Goal: Task Accomplishment & Management: Complete application form

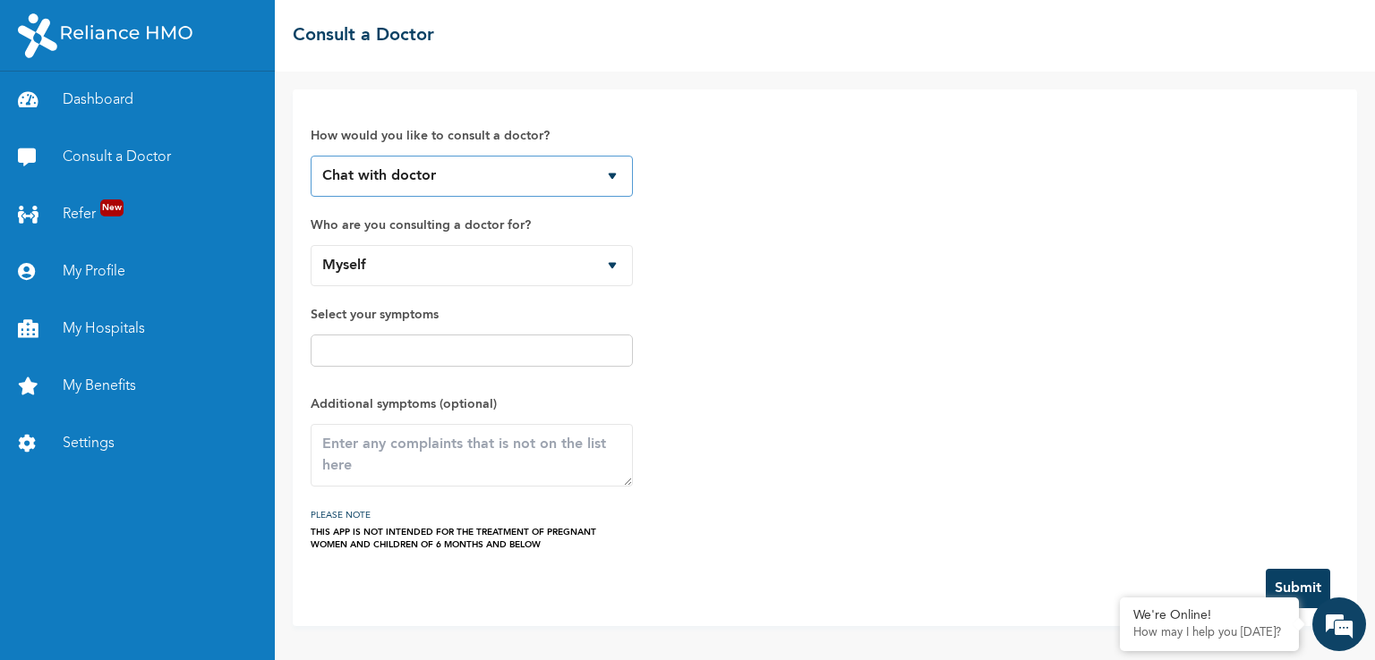
click at [438, 169] on select "Chat with doctor Phone Call" at bounding box center [472, 176] width 322 height 41
click at [311, 156] on select "Chat with doctor Phone Call" at bounding box center [472, 176] width 322 height 41
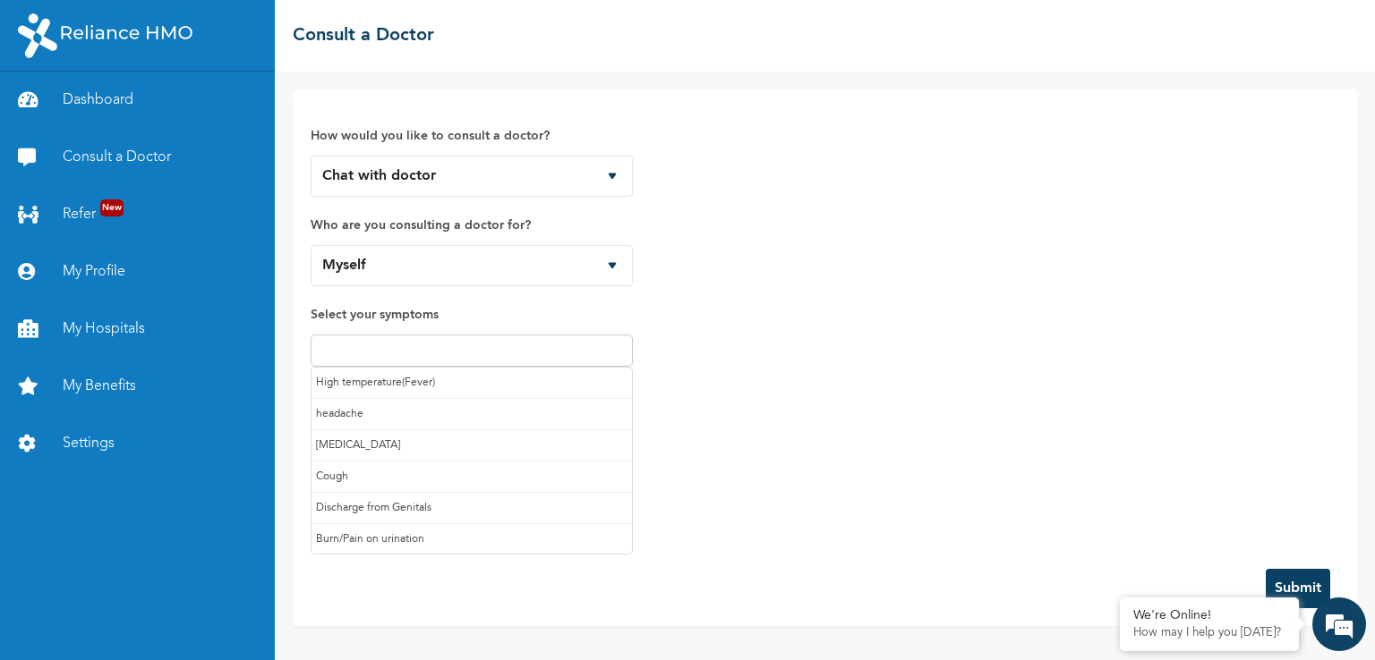
click at [475, 343] on input "text" at bounding box center [471, 350] width 311 height 21
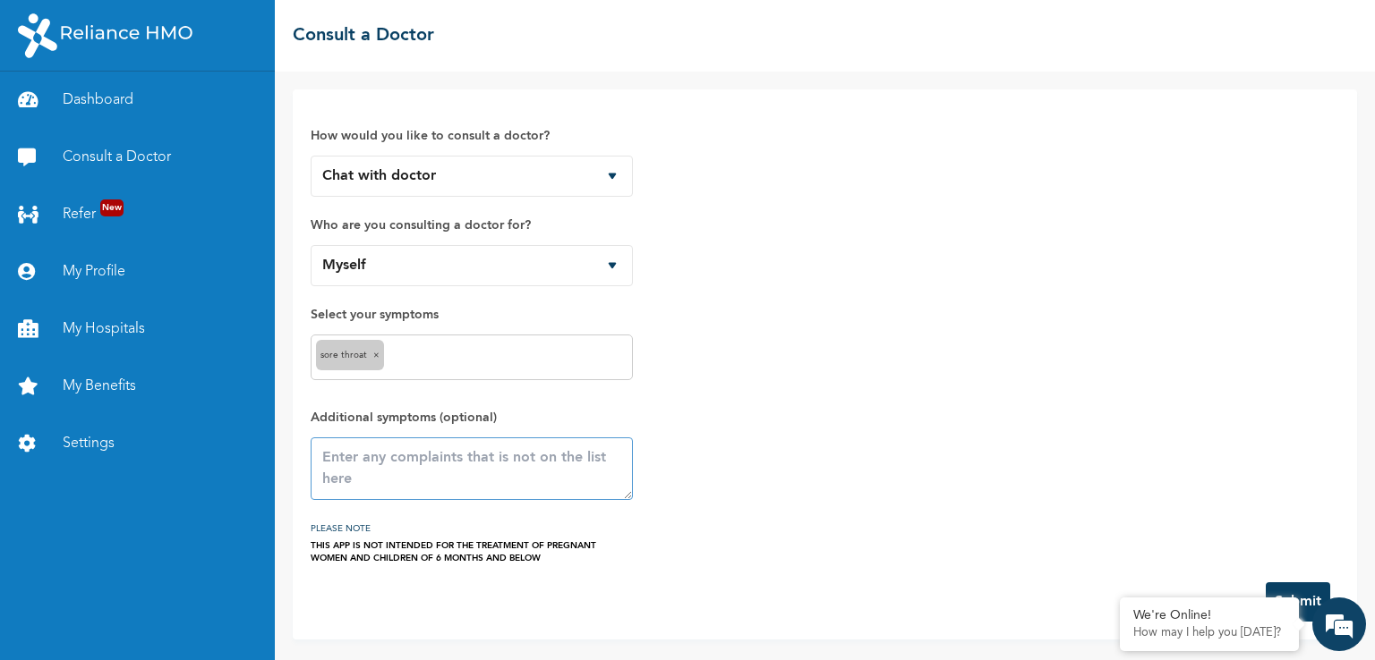
click at [407, 450] on textarea at bounding box center [472, 469] width 322 height 63
click at [401, 459] on textarea "sore throat,sometimes" at bounding box center [472, 469] width 322 height 63
click at [515, 445] on textarea "sore throat, sometimes" at bounding box center [472, 469] width 322 height 63
type textarea "sore throat, sometimes i feel tired ,headache, i feel like its [MEDICAL_DATA] s…"
click at [1303, 594] on button "Submit" at bounding box center [1297, 602] width 64 height 39
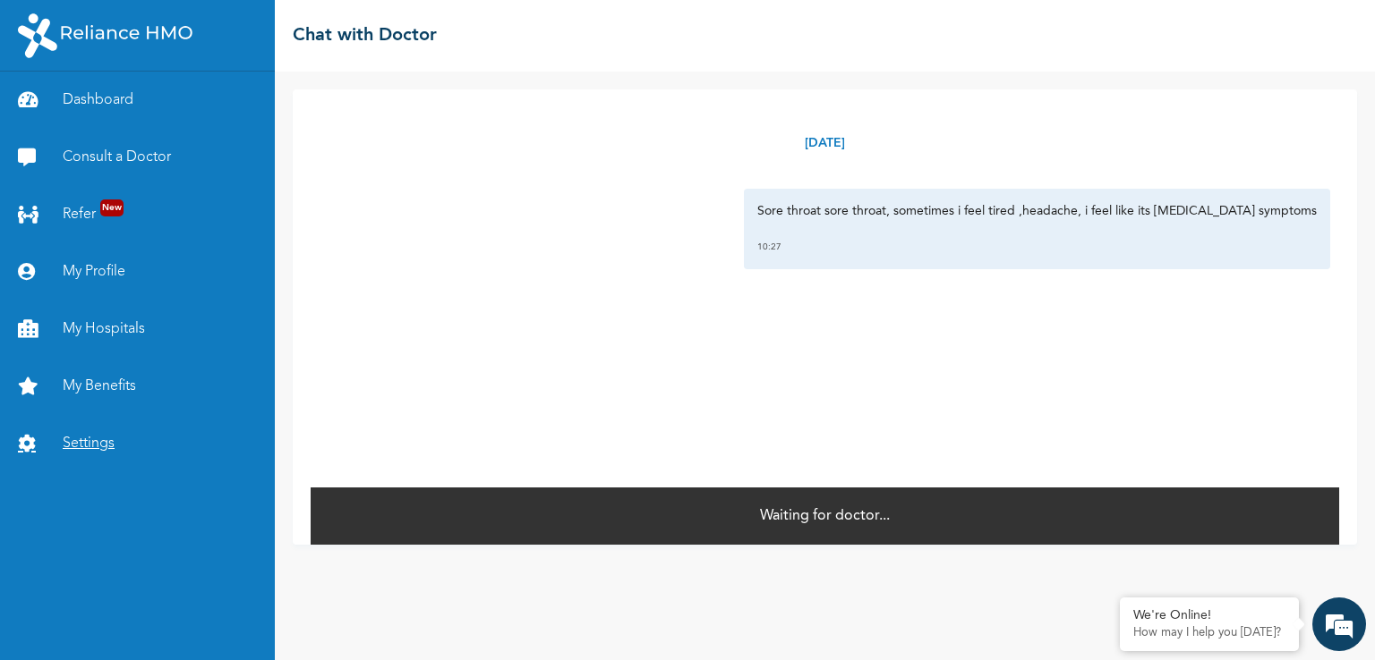
click at [165, 445] on link "Settings" at bounding box center [137, 443] width 275 height 57
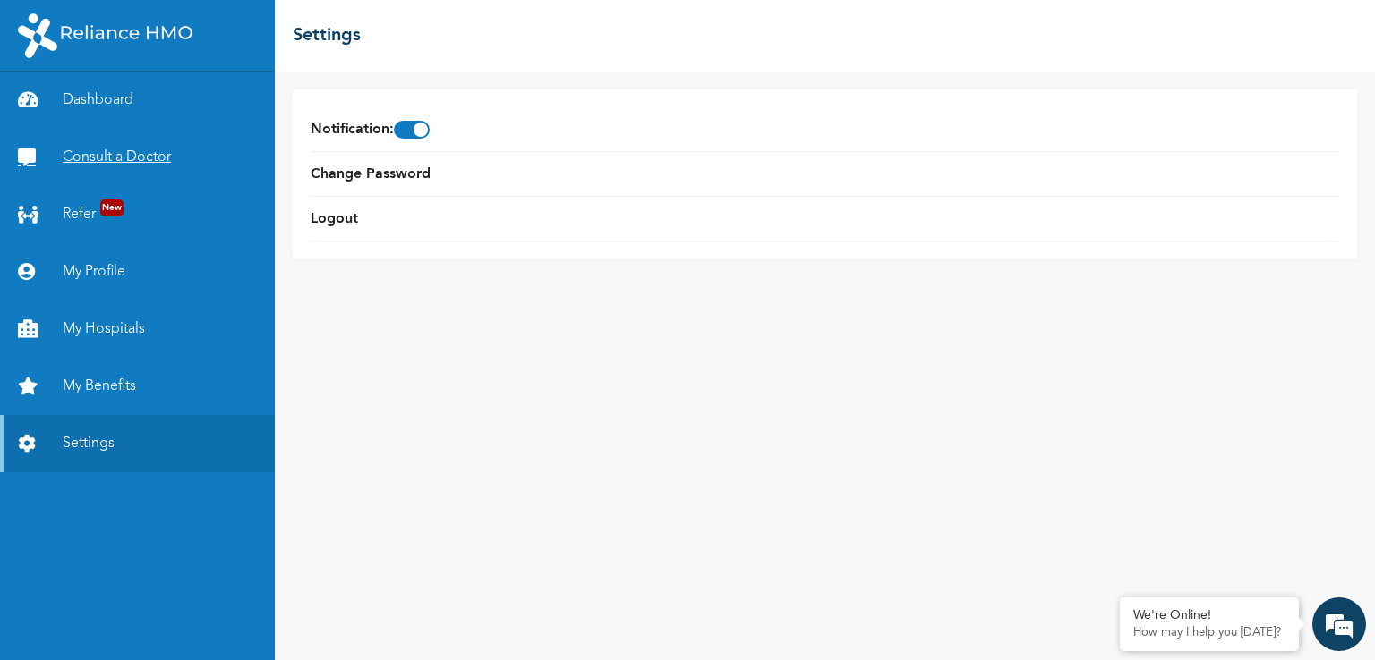
click at [98, 163] on link "Consult a Doctor" at bounding box center [137, 157] width 275 height 57
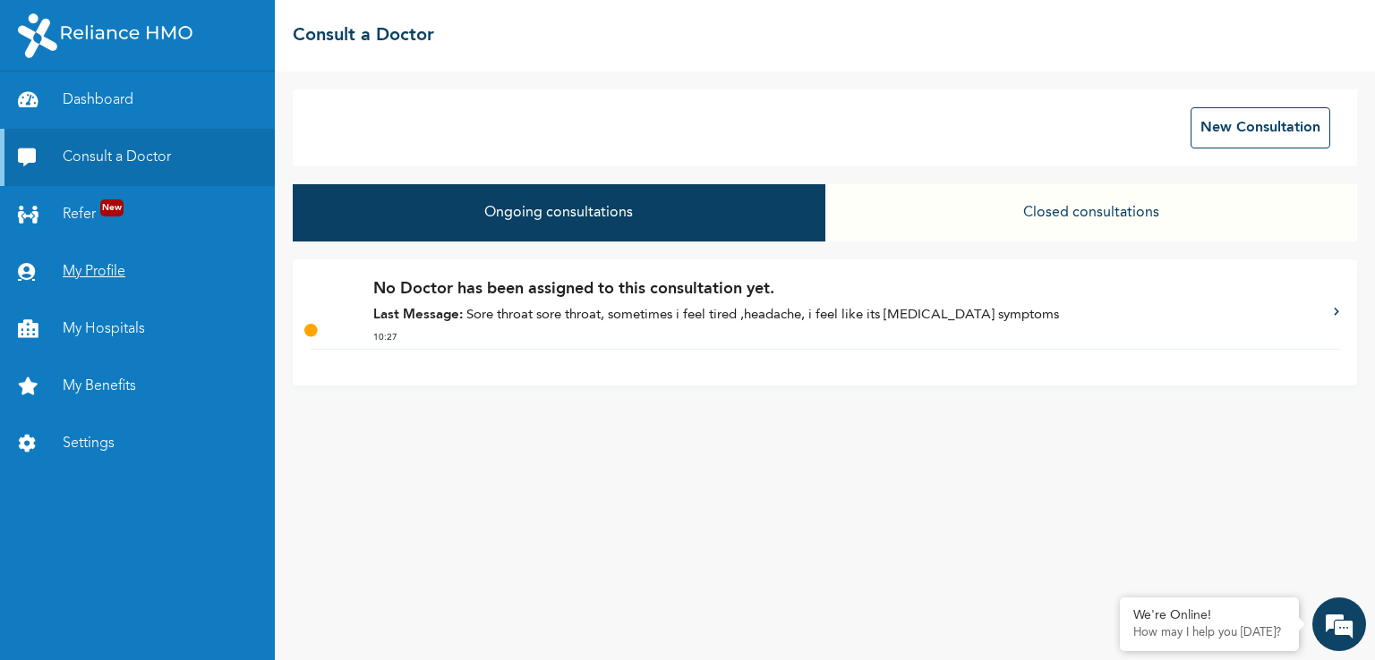
click at [100, 251] on link "My Profile" at bounding box center [137, 271] width 275 height 57
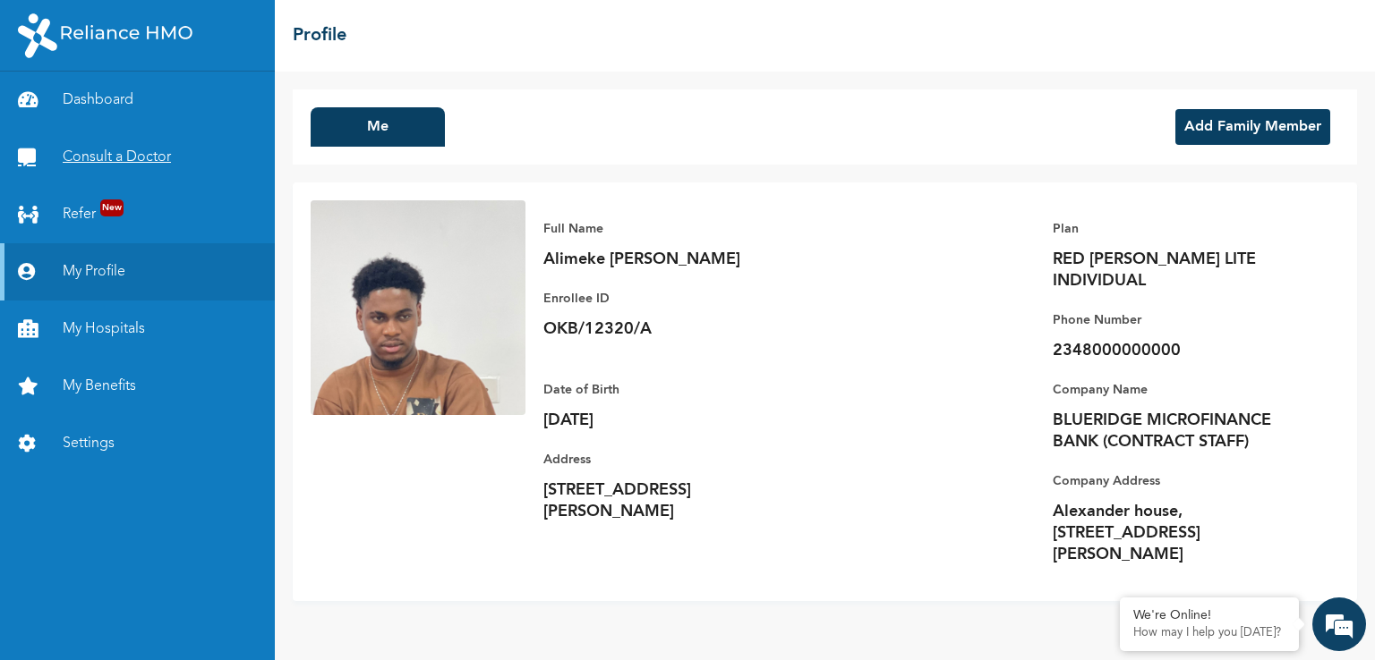
click at [97, 144] on link "Consult a Doctor" at bounding box center [137, 157] width 275 height 57
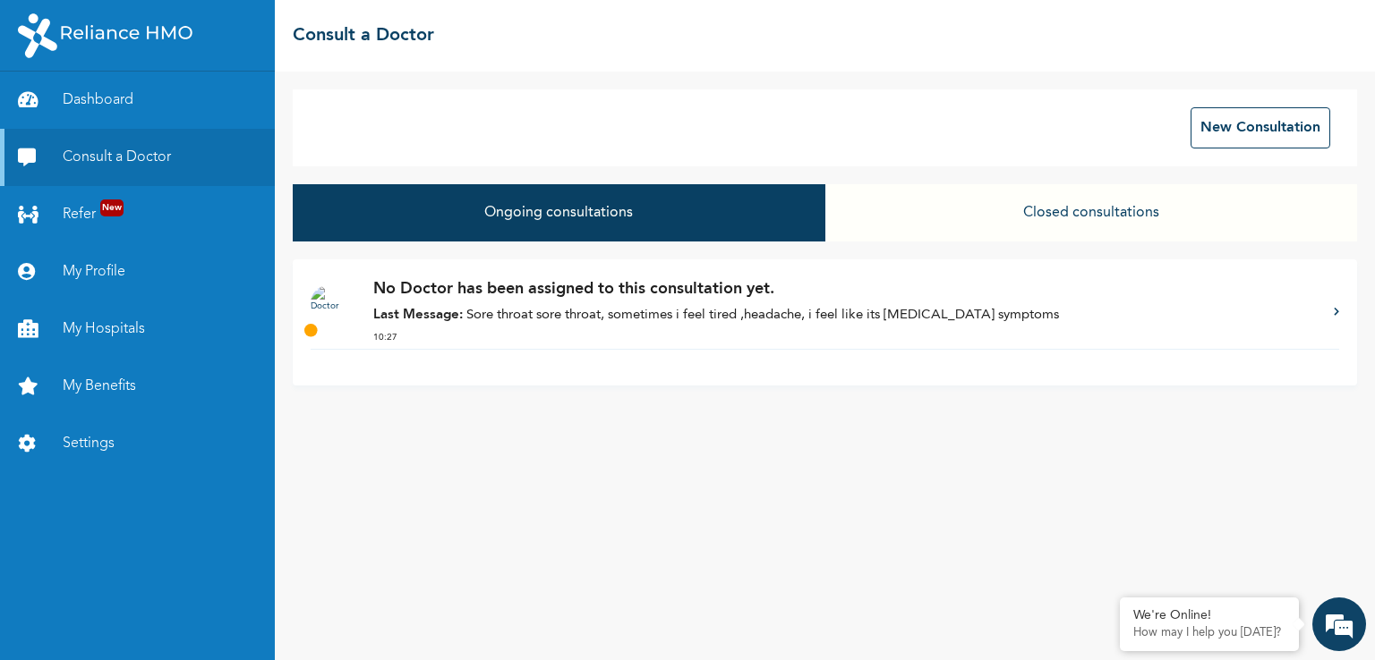
click at [952, 311] on p "Last Message: Sore throat sore throat, sometimes i feel tired ,headache, i feel…" at bounding box center [844, 316] width 942 height 21
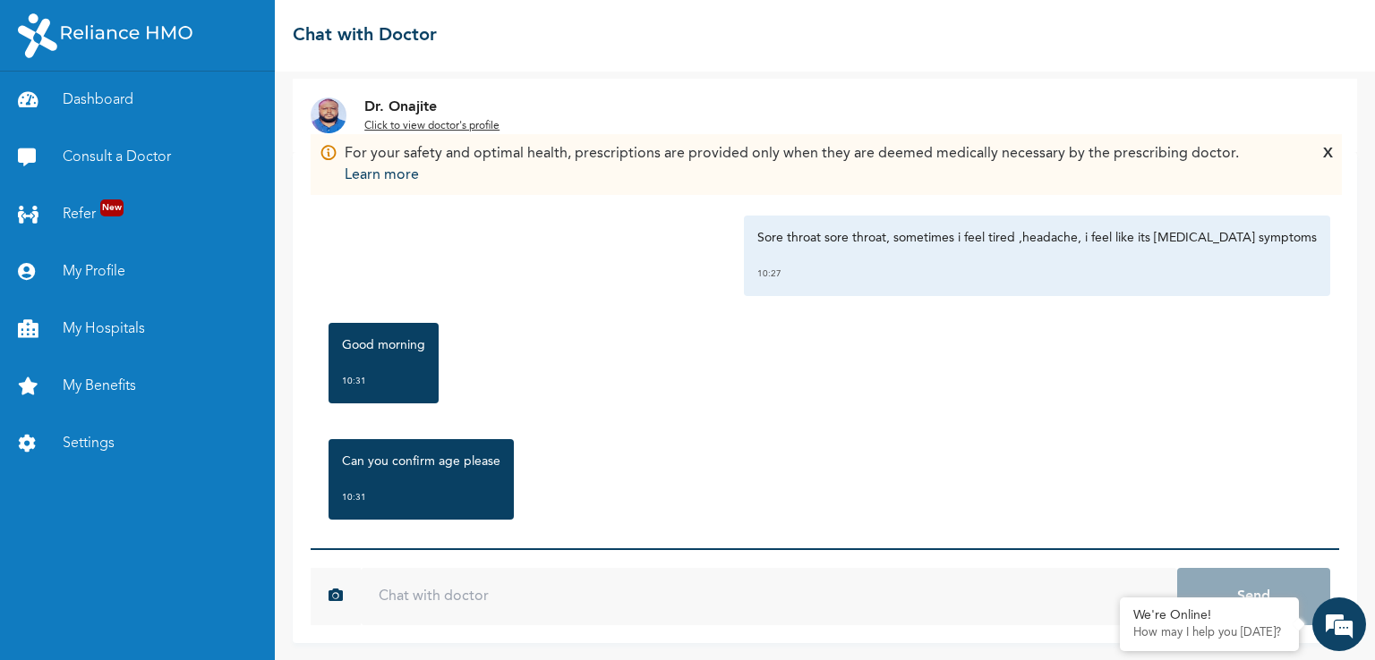
scroll to position [56, 0]
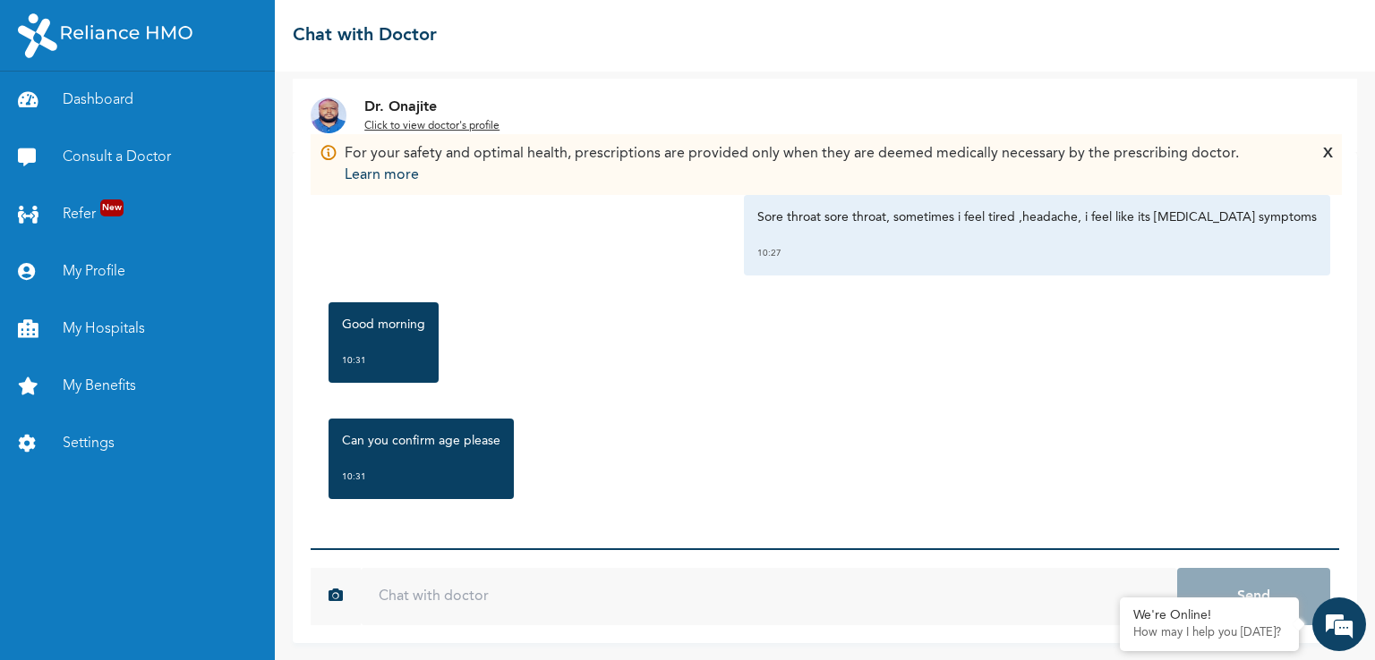
click at [517, 592] on input "text" at bounding box center [769, 596] width 816 height 57
type input "26 years"
click at [1177, 568] on button "Send" at bounding box center [1253, 596] width 153 height 57
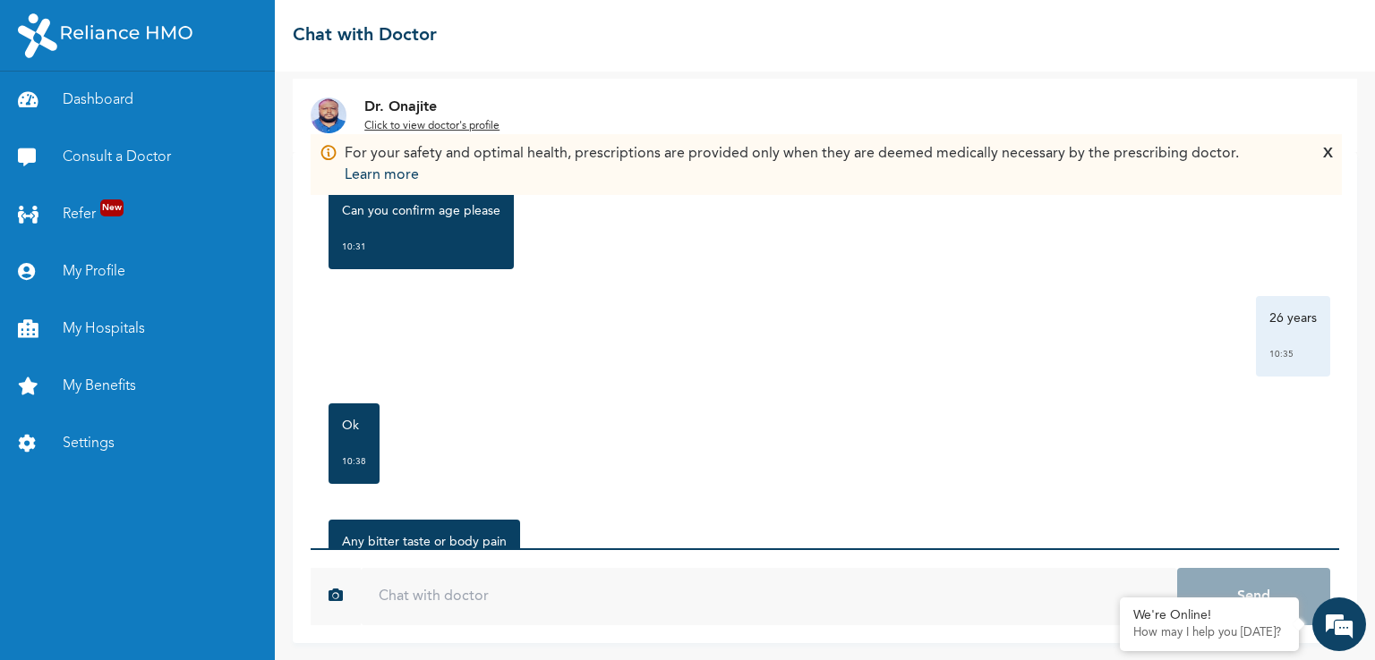
scroll to position [388, 0]
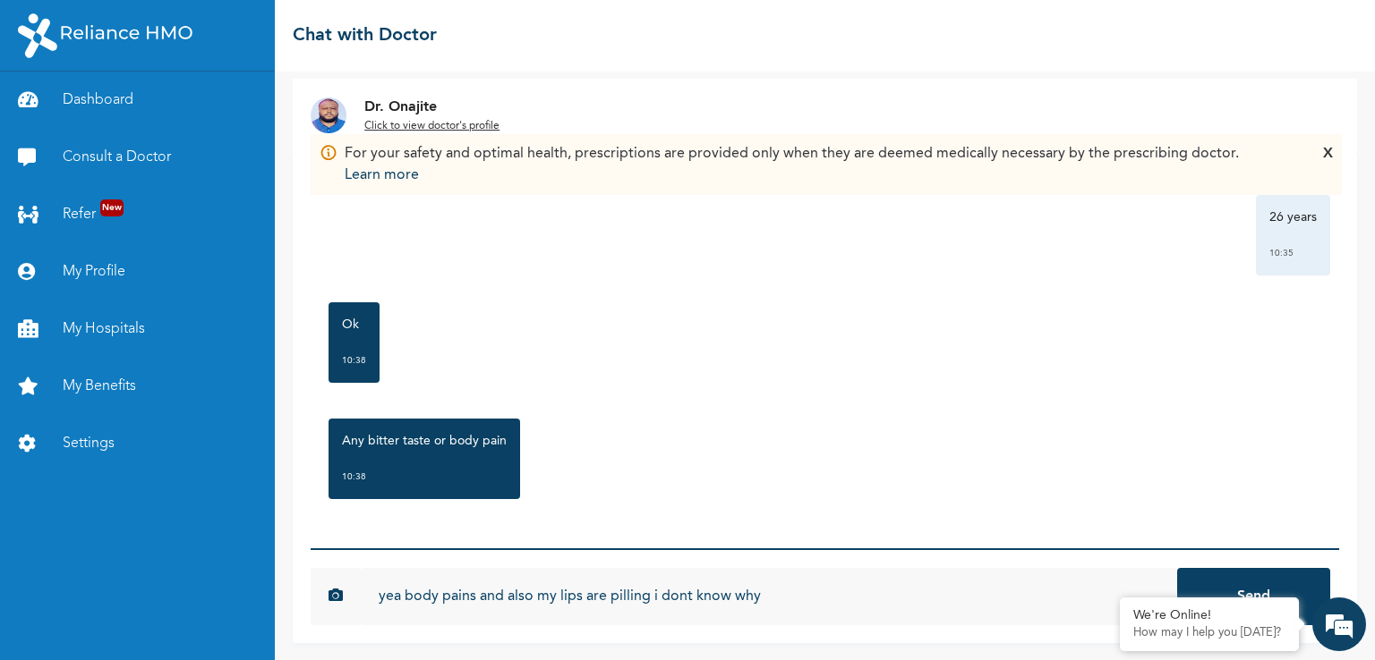
type input "yea body pains and also my lips are pilling i dont know why"
click at [1177, 568] on button "Send" at bounding box center [1253, 596] width 153 height 57
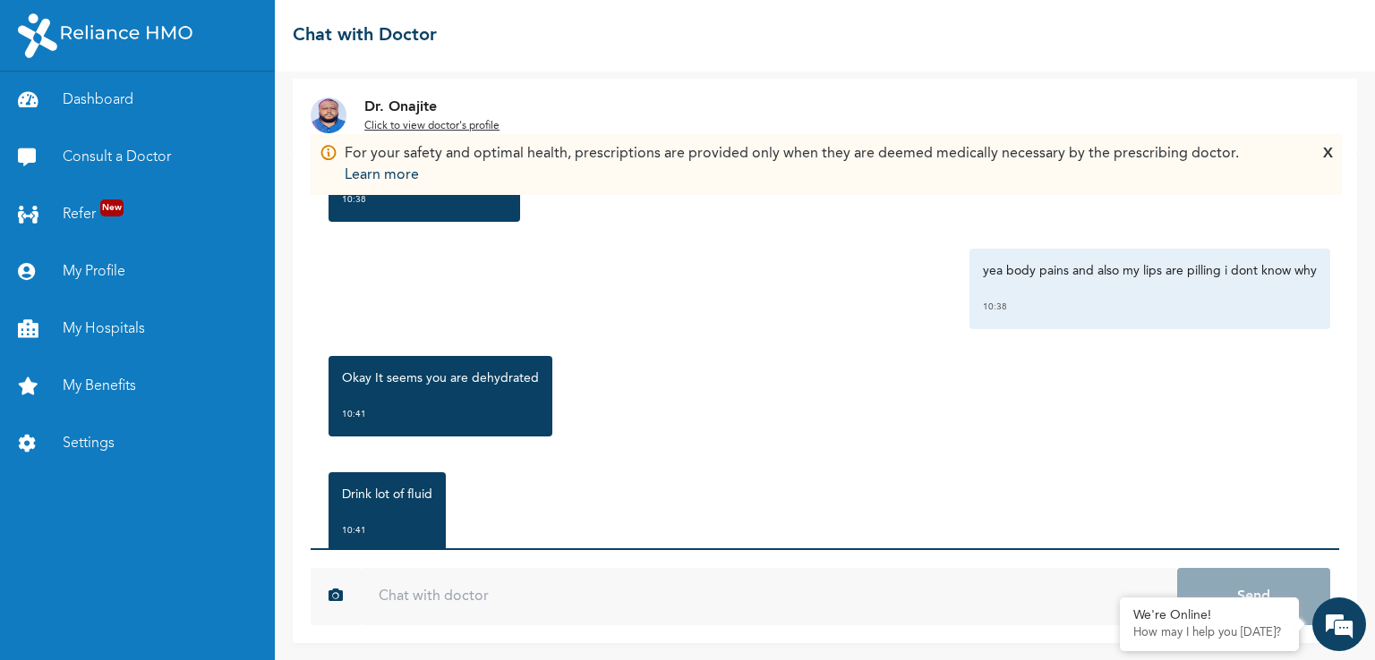
scroll to position [719, 0]
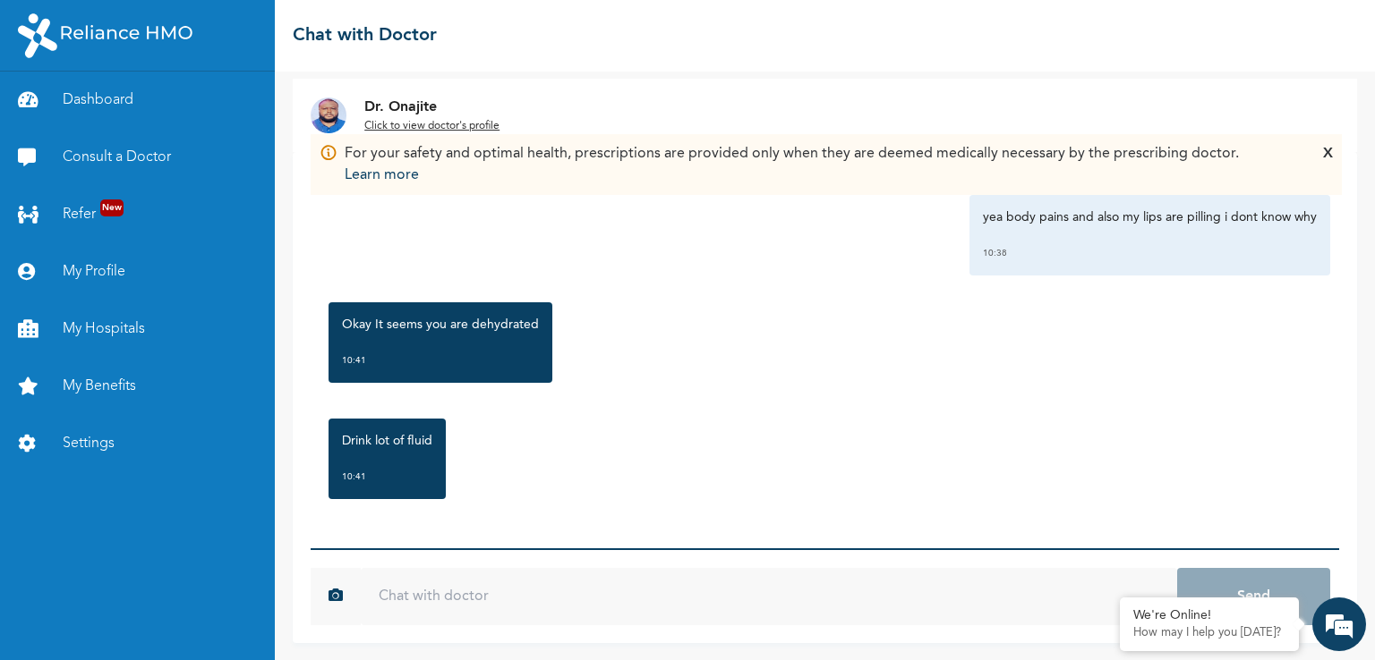
click at [720, 592] on input "text" at bounding box center [769, 596] width 816 height 57
type input "ok sir"
click at [1177, 568] on button "Send" at bounding box center [1253, 596] width 153 height 57
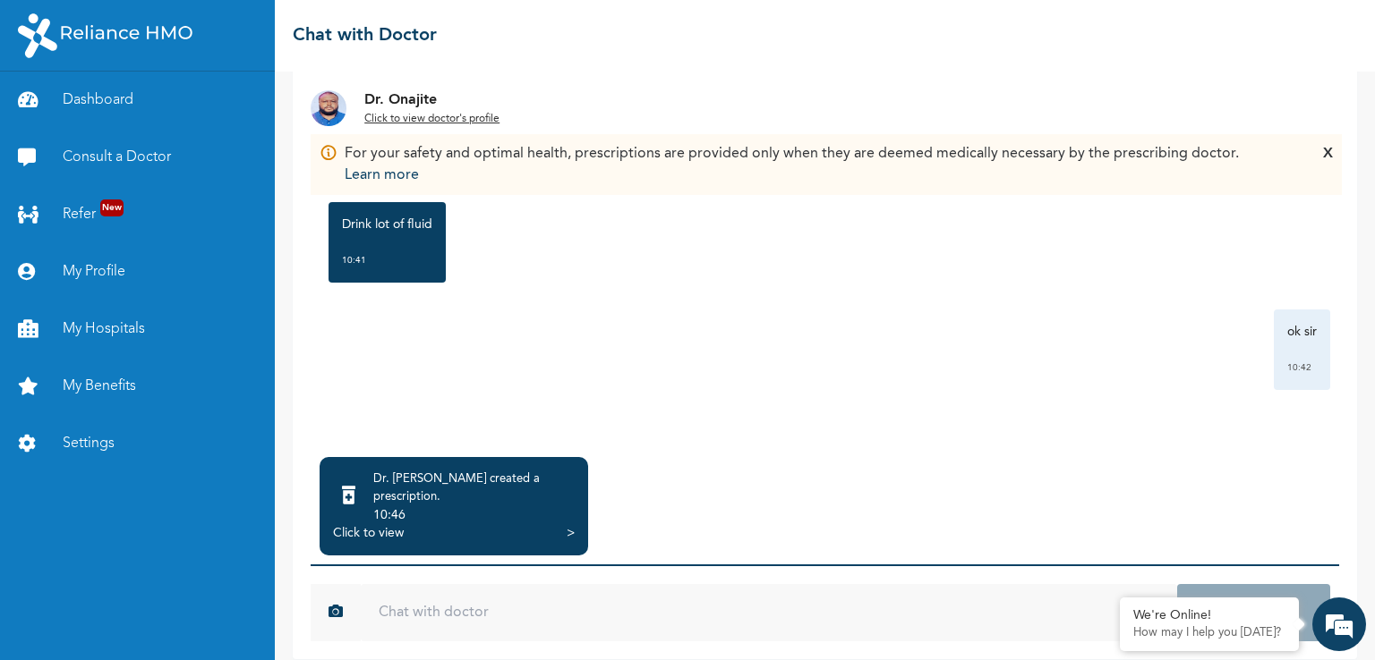
scroll to position [112, 0]
click at [543, 506] on div "10:46" at bounding box center [473, 515] width 201 height 18
click at [565, 524] on div "Click to view >" at bounding box center [454, 533] width 242 height 18
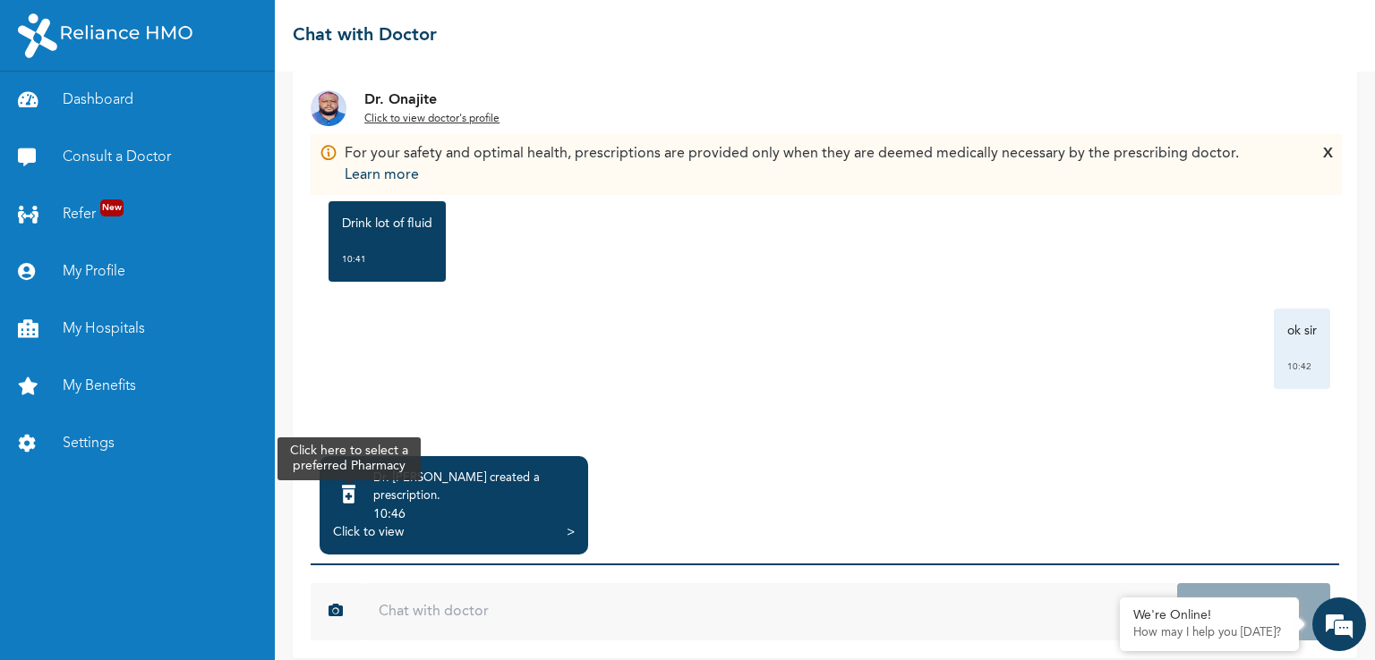
click at [355, 486] on icon at bounding box center [348, 495] width 13 height 18
click at [367, 524] on div "Click to view" at bounding box center [368, 533] width 71 height 18
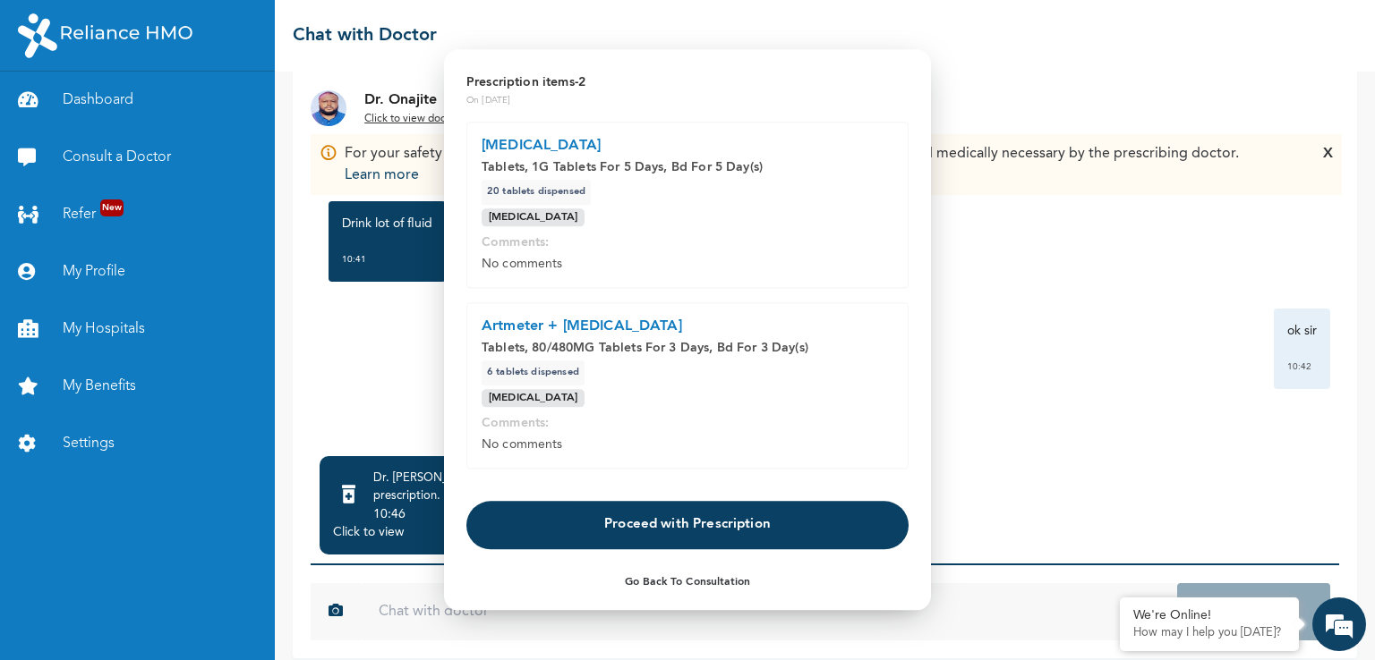
scroll to position [39, 0]
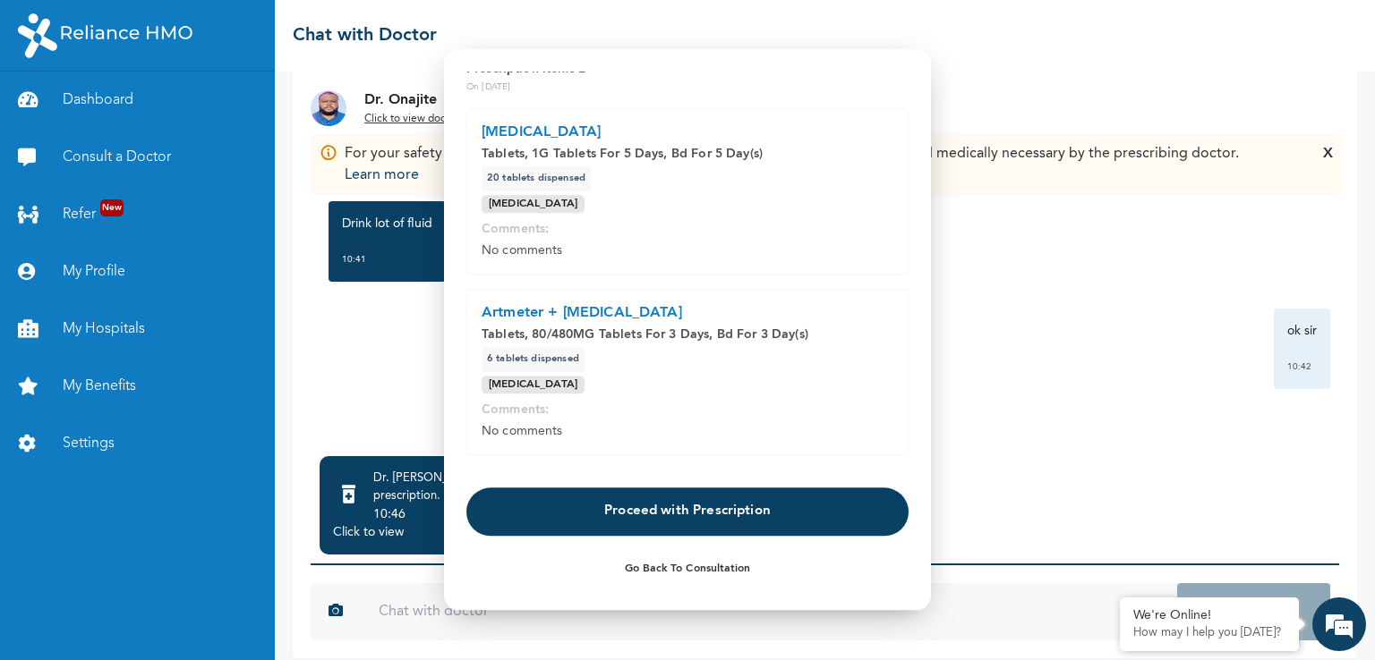
click at [684, 511] on button "Proceed with Prescription" at bounding box center [687, 512] width 442 height 48
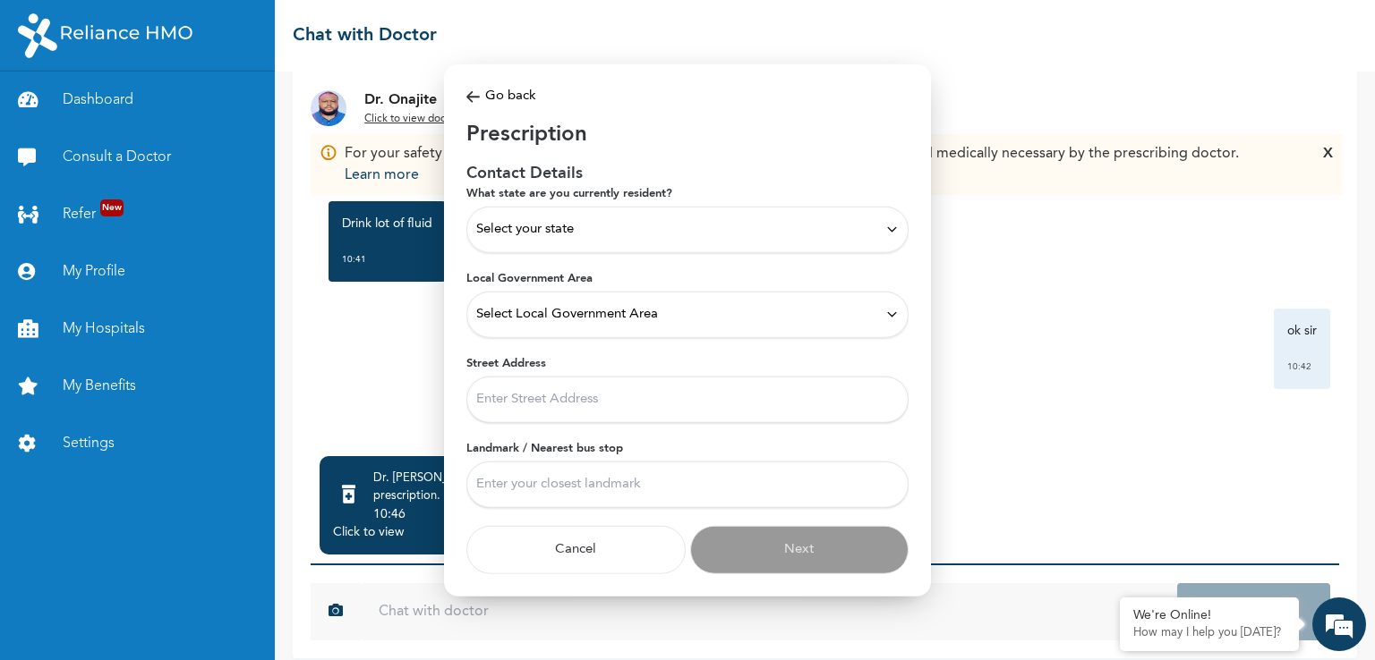
scroll to position [0, 0]
click at [729, 237] on div "Select your state" at bounding box center [687, 229] width 422 height 20
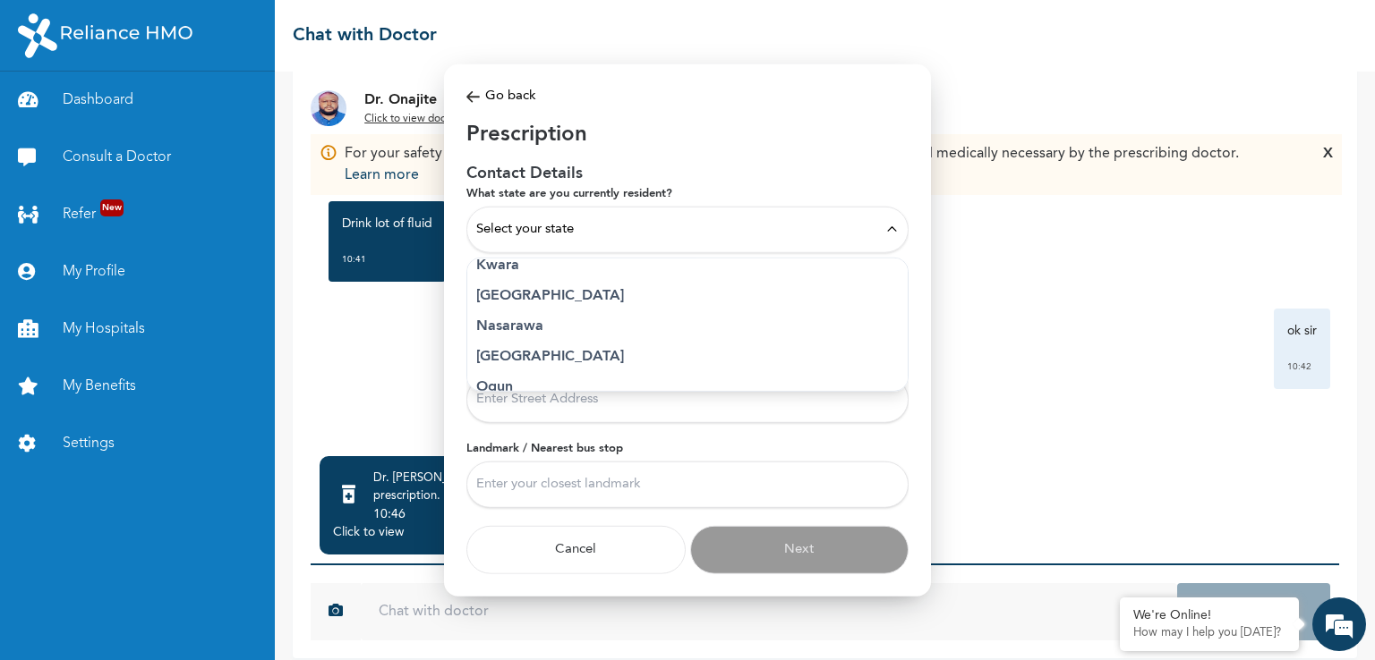
scroll to position [716, 0]
click at [530, 295] on p "[GEOGRAPHIC_DATA]" at bounding box center [687, 295] width 422 height 21
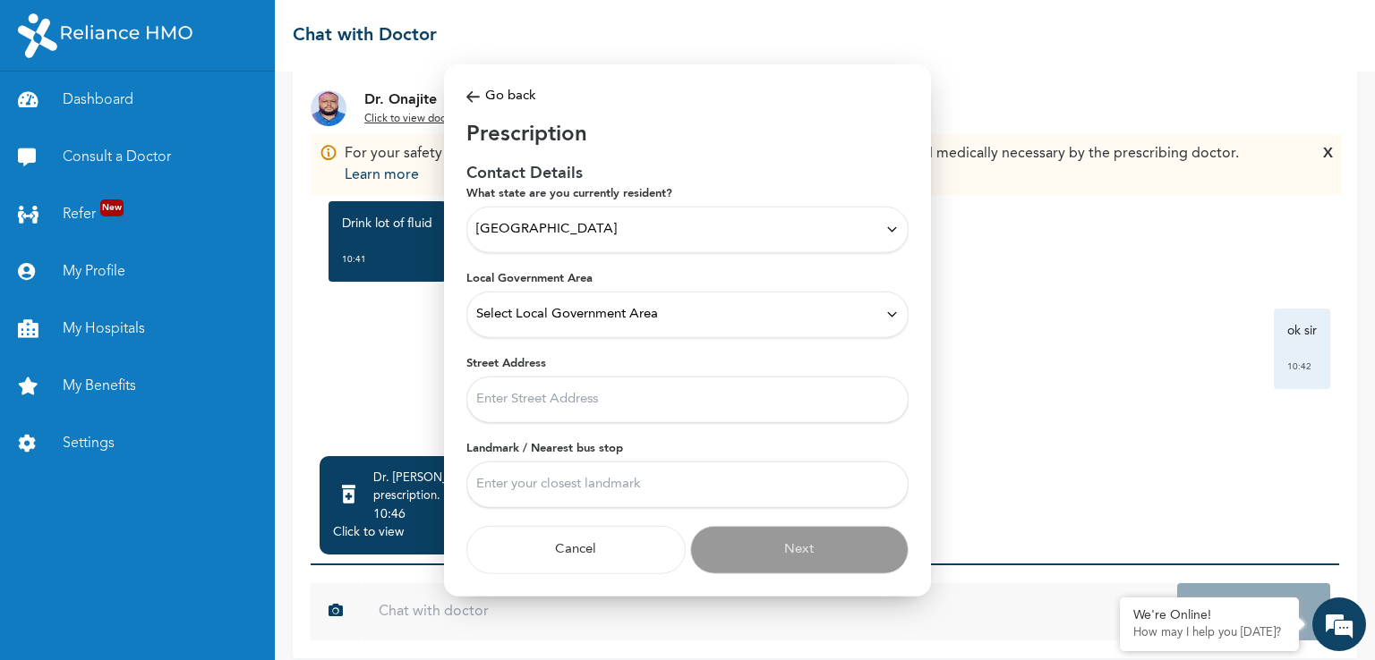
click at [579, 311] on span "Select Local Government Area" at bounding box center [567, 314] width 182 height 20
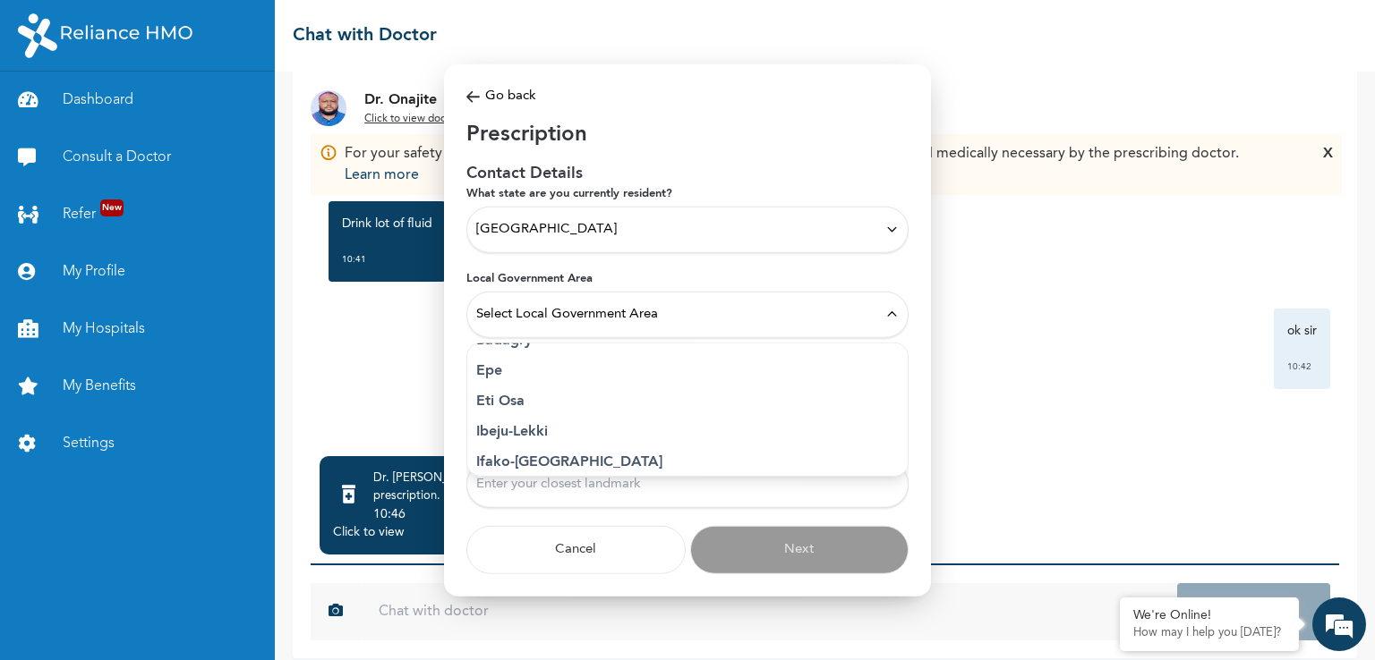
scroll to position [268, 0]
click at [523, 400] on p "Ikeja" at bounding box center [687, 402] width 422 height 21
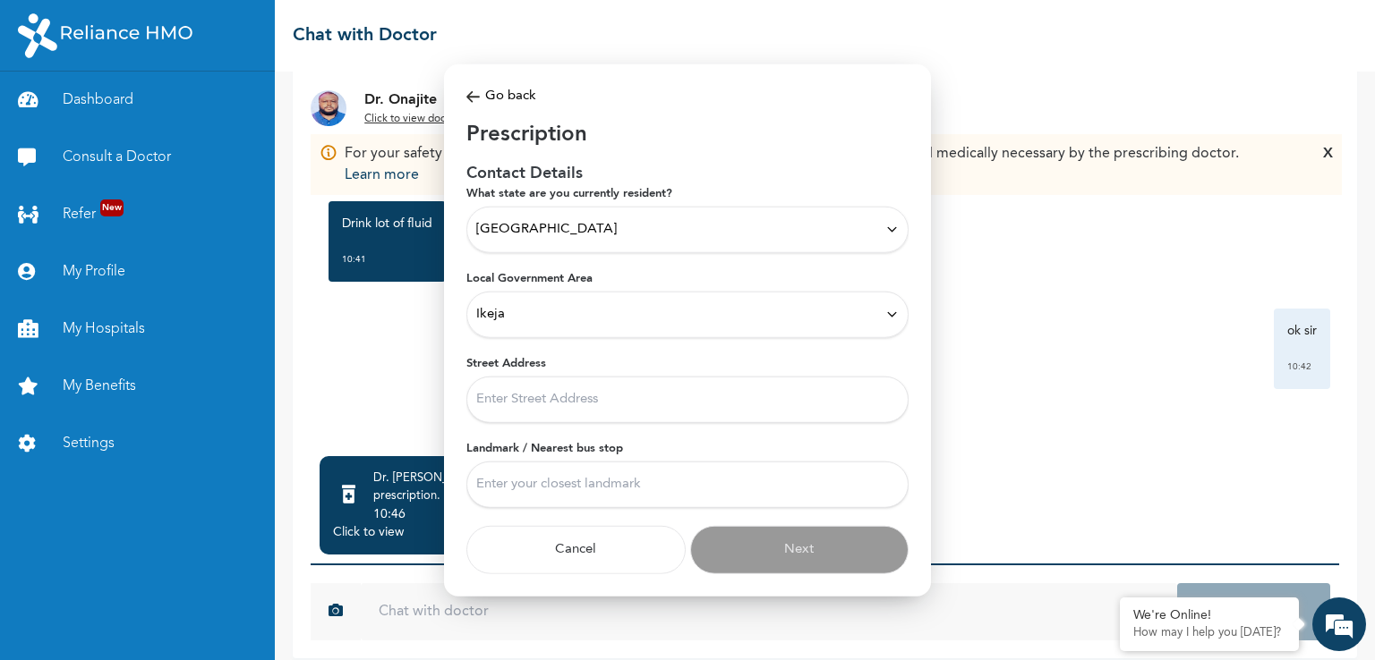
click at [533, 407] on input "Street Address" at bounding box center [687, 399] width 442 height 47
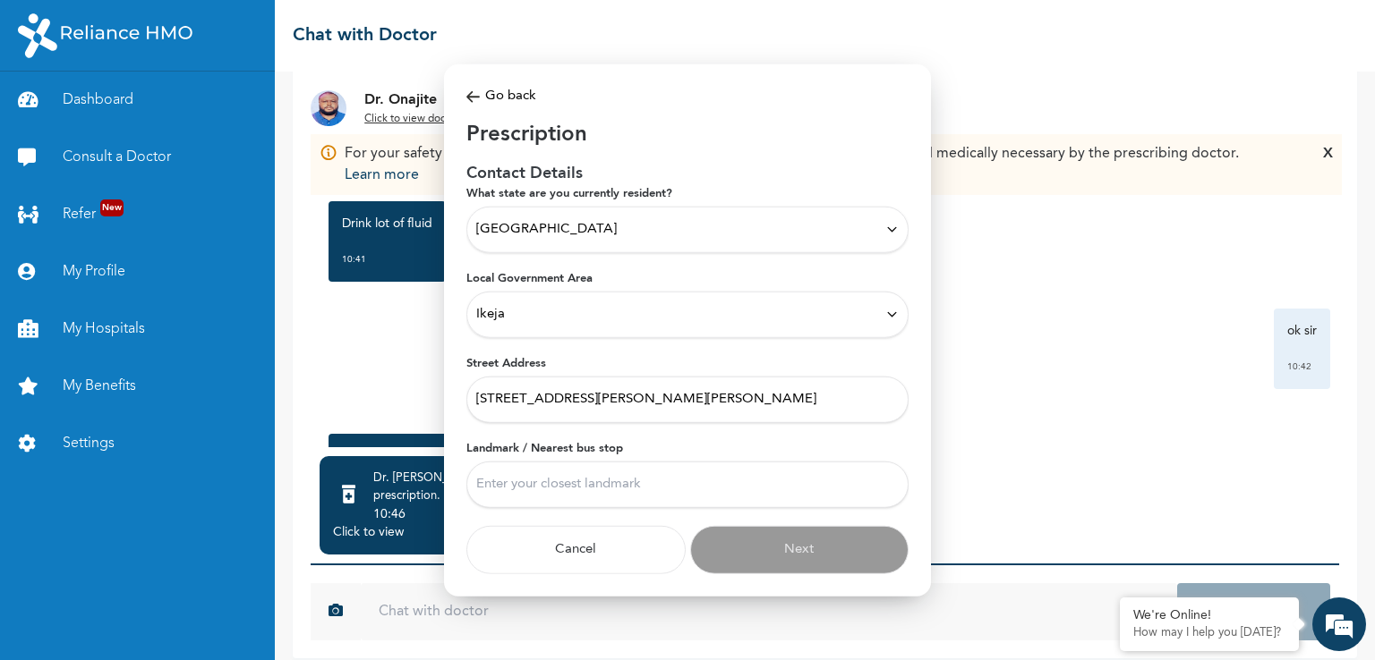
click at [583, 413] on input "[STREET_ADDRESS][PERSON_NAME][PERSON_NAME]" at bounding box center [687, 399] width 442 height 47
click at [576, 398] on input "[STREET_ADDRESS][PERSON_NAME][PERSON_NAME]" at bounding box center [687, 399] width 442 height 47
click at [579, 398] on input "[STREET_ADDRESS][PERSON_NAME][PERSON_NAME]" at bounding box center [687, 399] width 442 height 47
click at [665, 404] on input "[STREET_ADDRESS][PERSON_NAME][PERSON_NAME]" at bounding box center [687, 399] width 442 height 47
type input "[STREET_ADDRESS][PERSON_NAME][PERSON_NAME]"
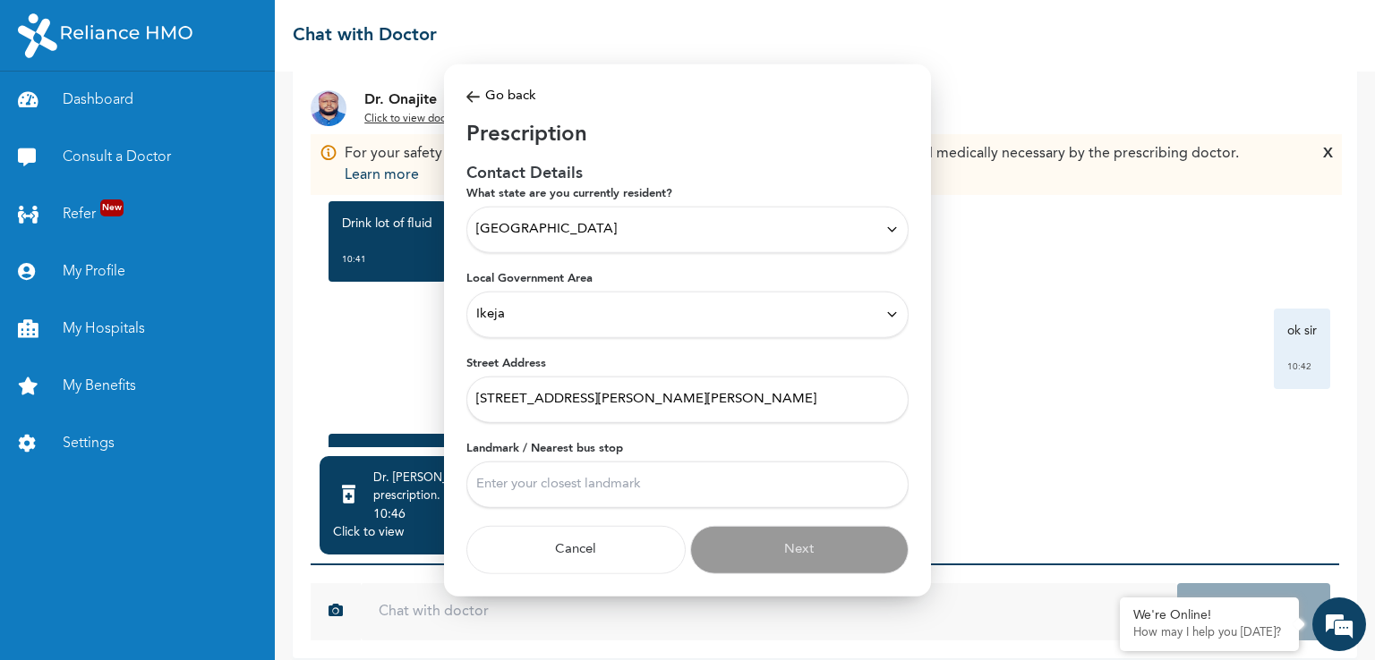
click at [537, 494] on input "Landmark / Nearest bus stop" at bounding box center [687, 484] width 442 height 47
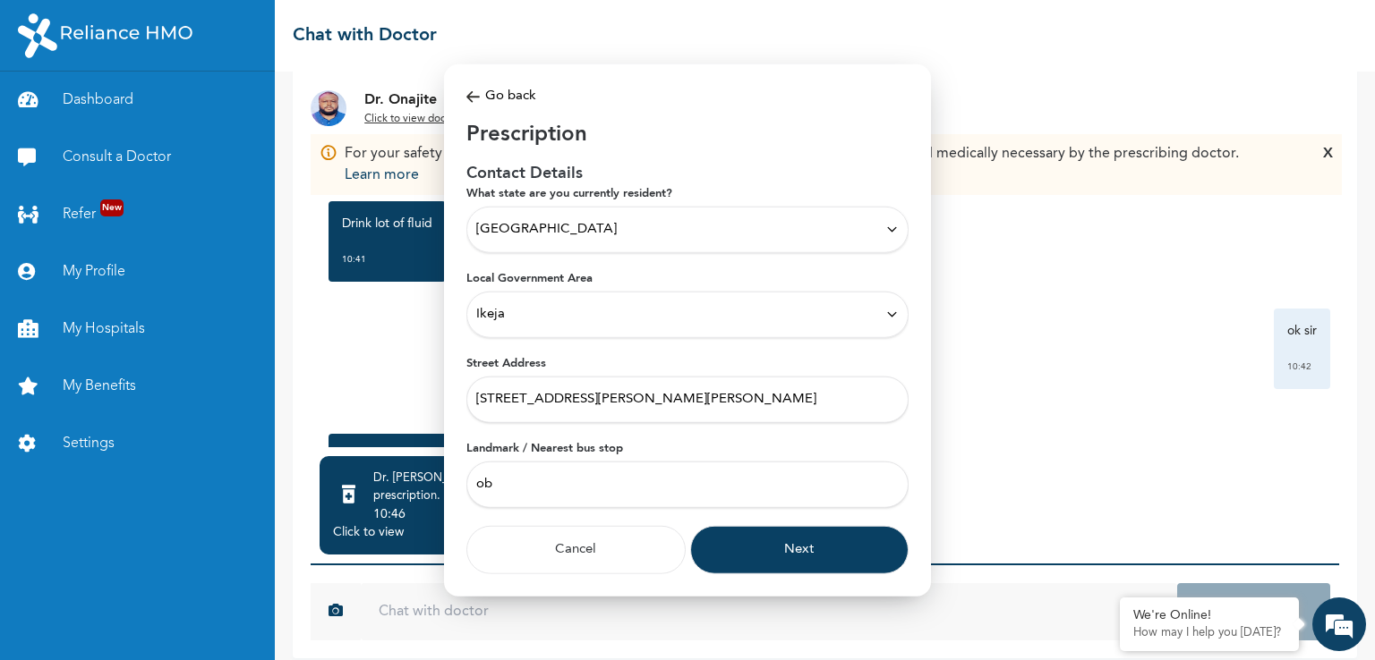
type input "o"
type input "off [GEOGRAPHIC_DATA]"
click at [729, 542] on button "Next" at bounding box center [799, 549] width 219 height 48
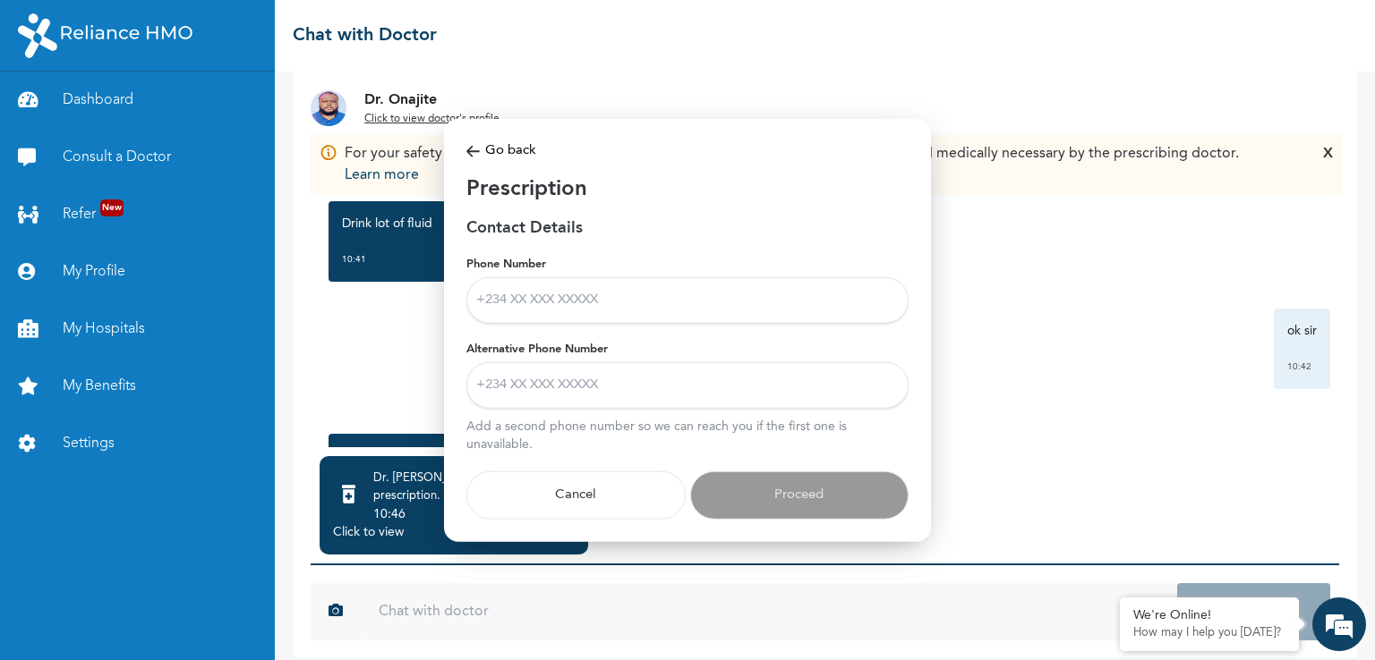
click at [664, 308] on input "Phone Number" at bounding box center [687, 300] width 442 height 47
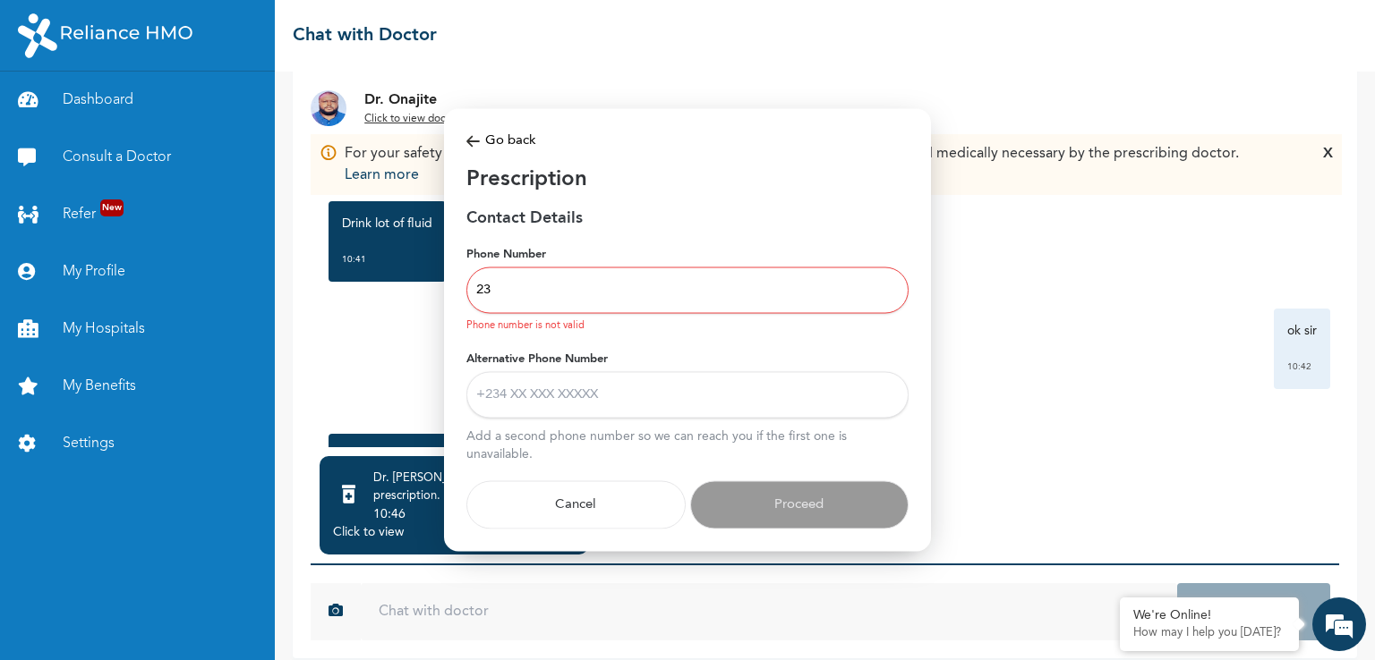
type input "2"
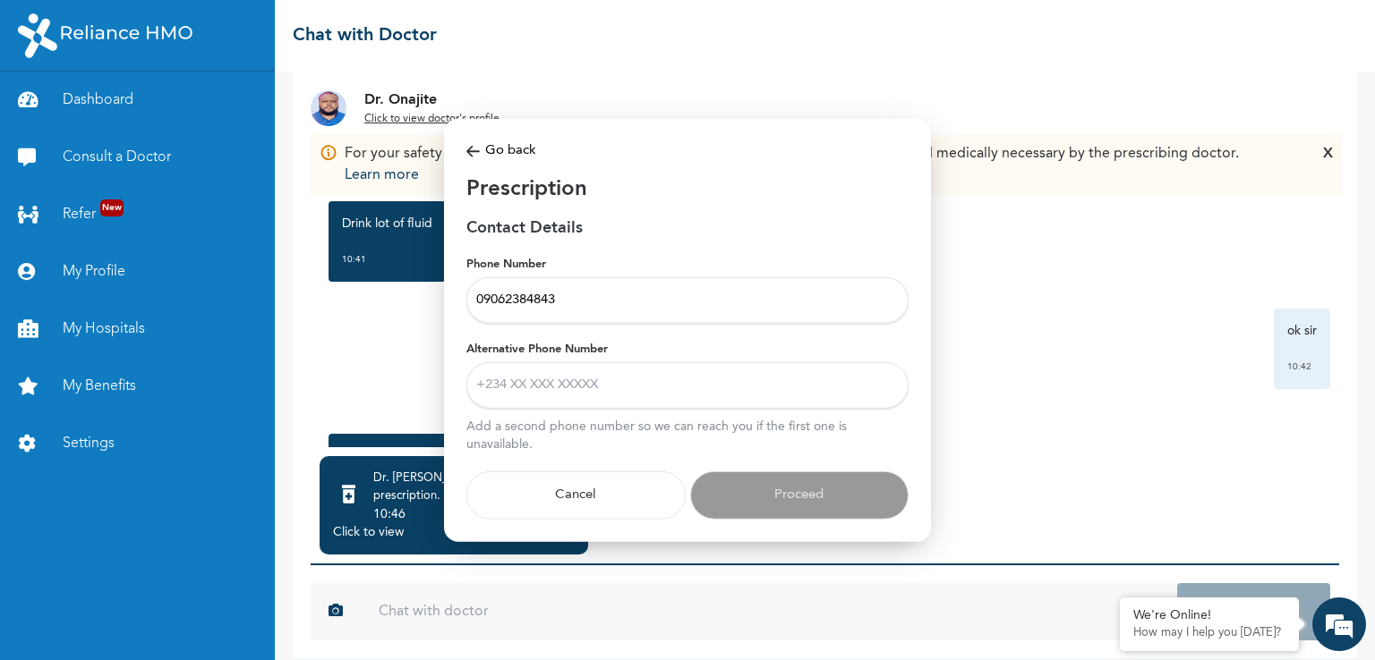
type input "09062384843"
click at [534, 380] on input "Alternative Phone Number" at bounding box center [687, 385] width 442 height 47
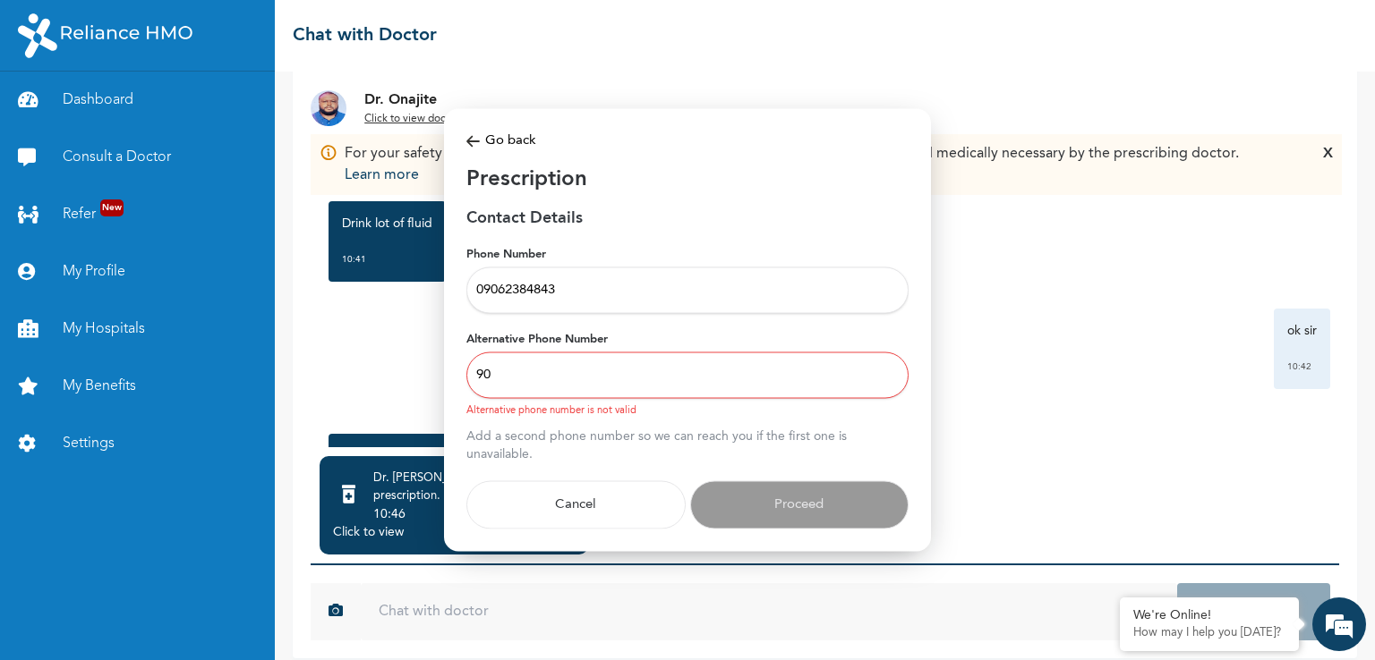
type input "9"
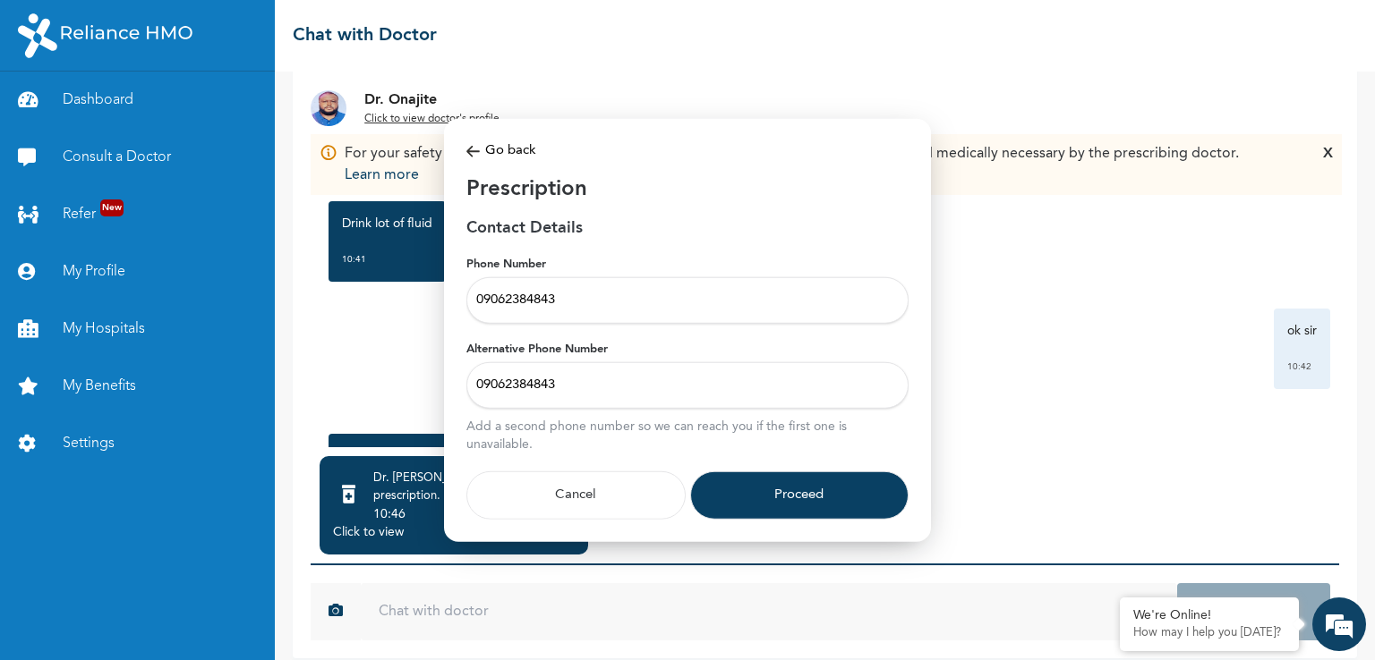
type input "09062384843"
click at [752, 492] on button "Proceed" at bounding box center [799, 495] width 219 height 48
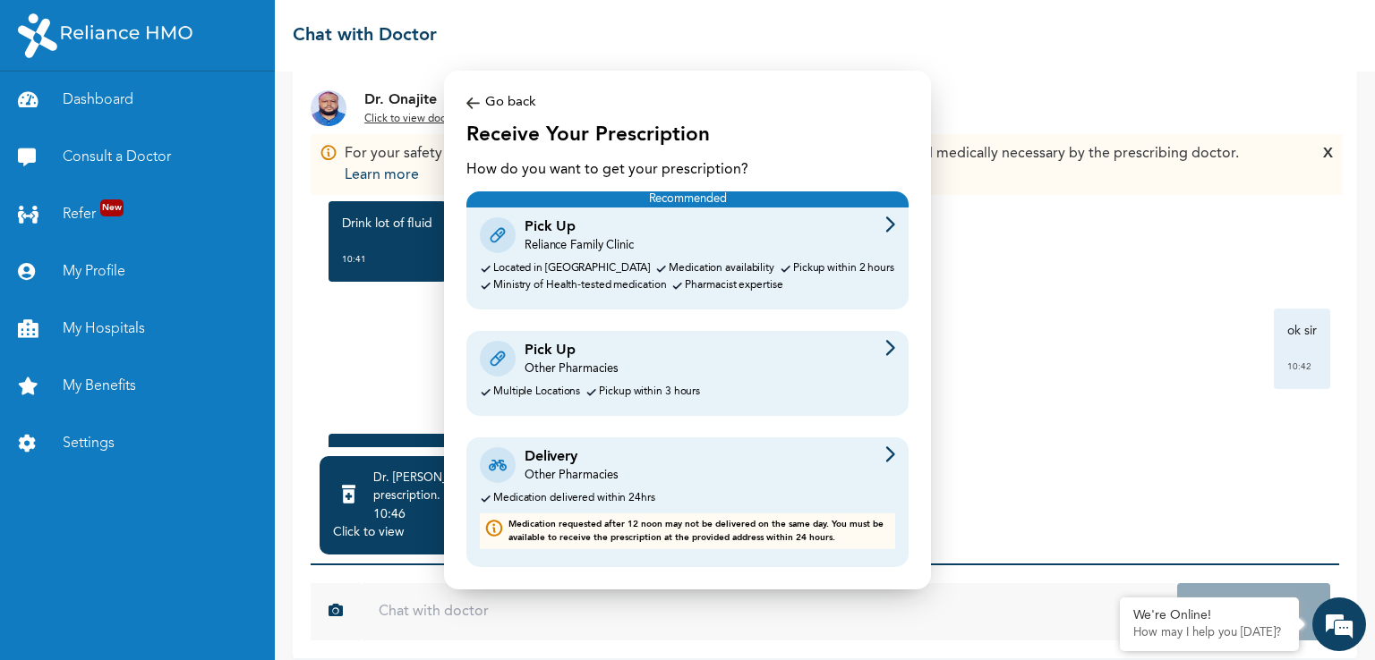
click at [712, 452] on div "Delivery Other Pharmacies" at bounding box center [687, 466] width 415 height 38
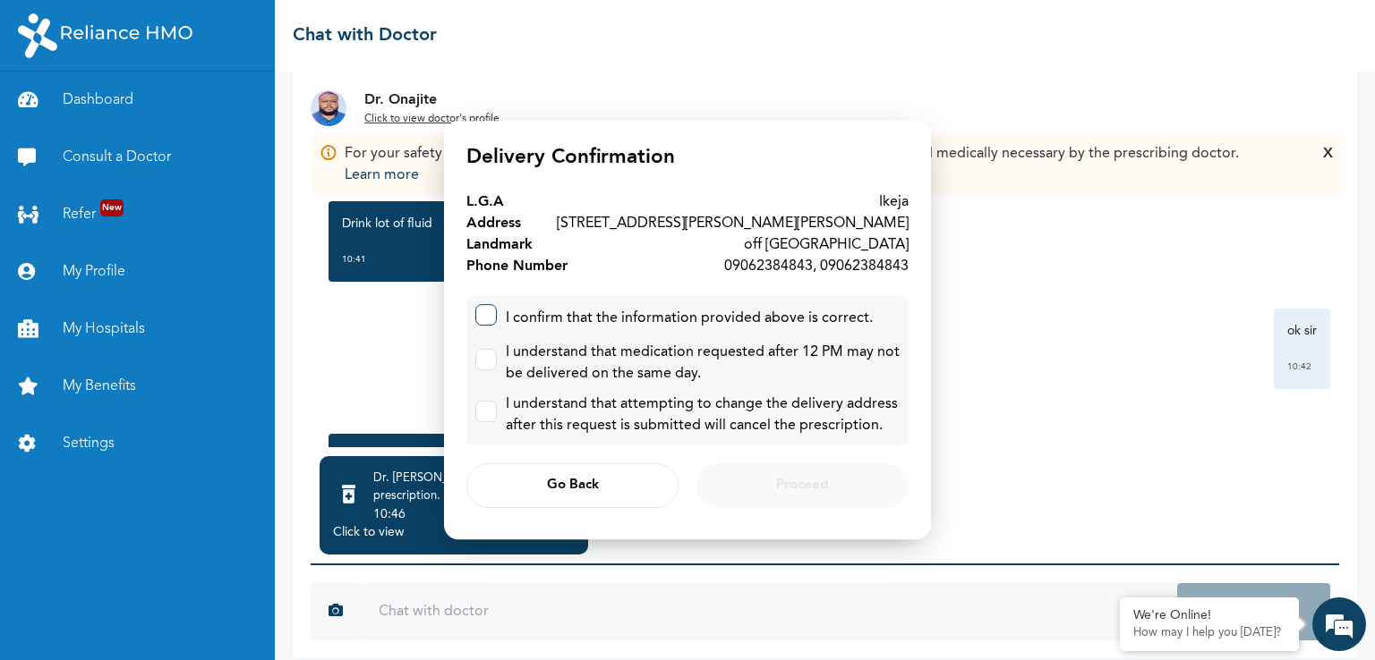
click at [491, 318] on label at bounding box center [485, 314] width 21 height 21
click at [488, 317] on input "checkbox" at bounding box center [482, 311] width 12 height 12
checkbox input "true"
click at [483, 353] on input "checkbox" at bounding box center [482, 356] width 12 height 12
checkbox input "true"
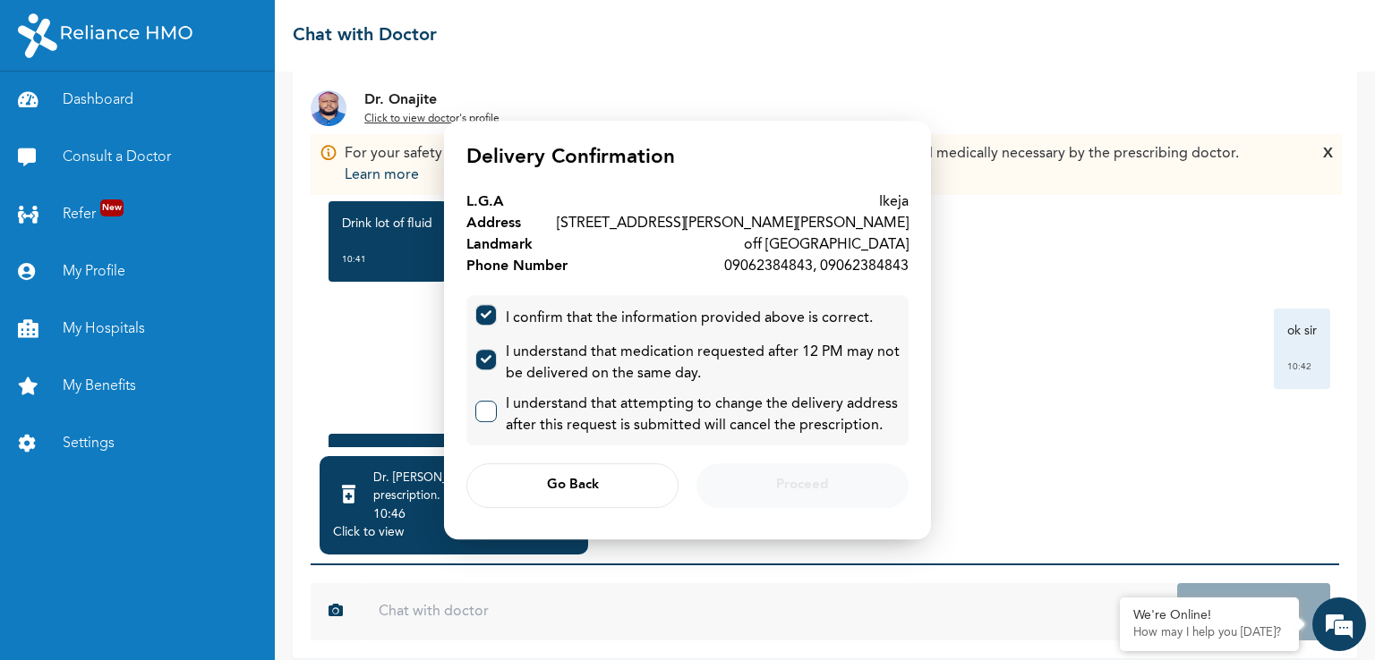
click at [494, 408] on label at bounding box center [485, 411] width 21 height 21
click at [488, 408] on input "checkbox" at bounding box center [482, 408] width 12 height 12
checkbox input "true"
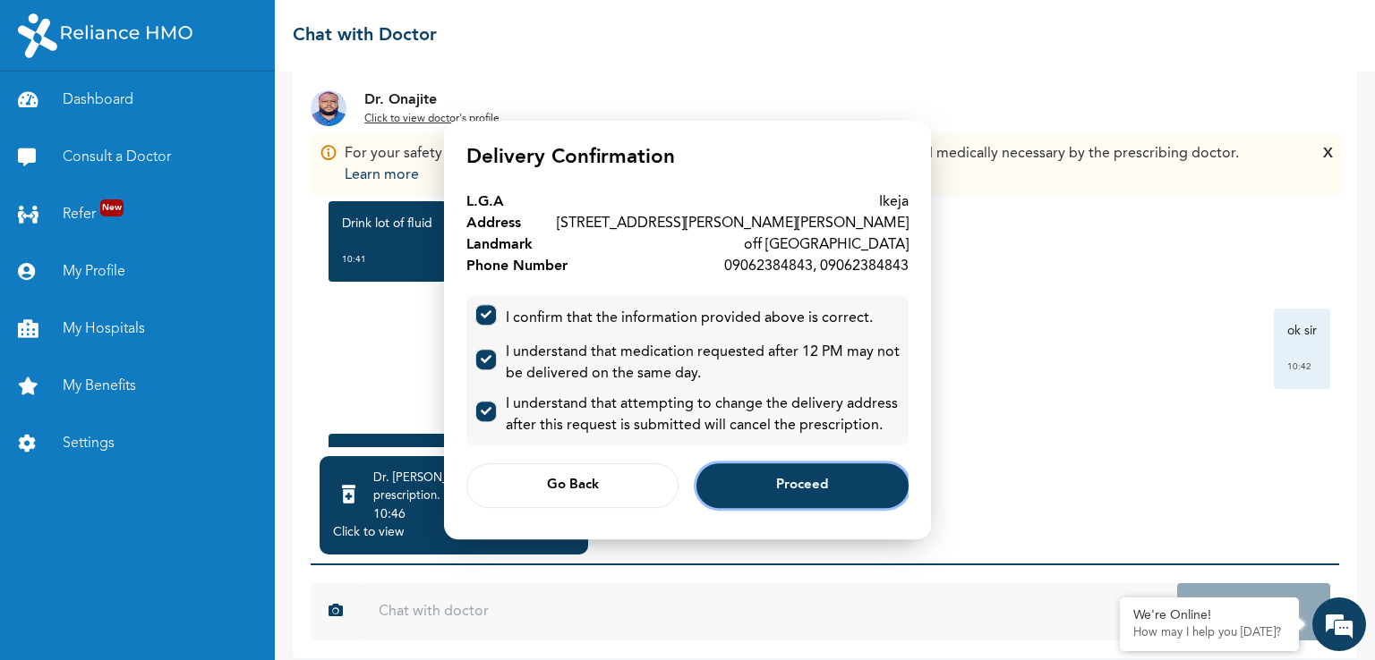
click at [753, 479] on button "Proceed" at bounding box center [802, 486] width 212 height 45
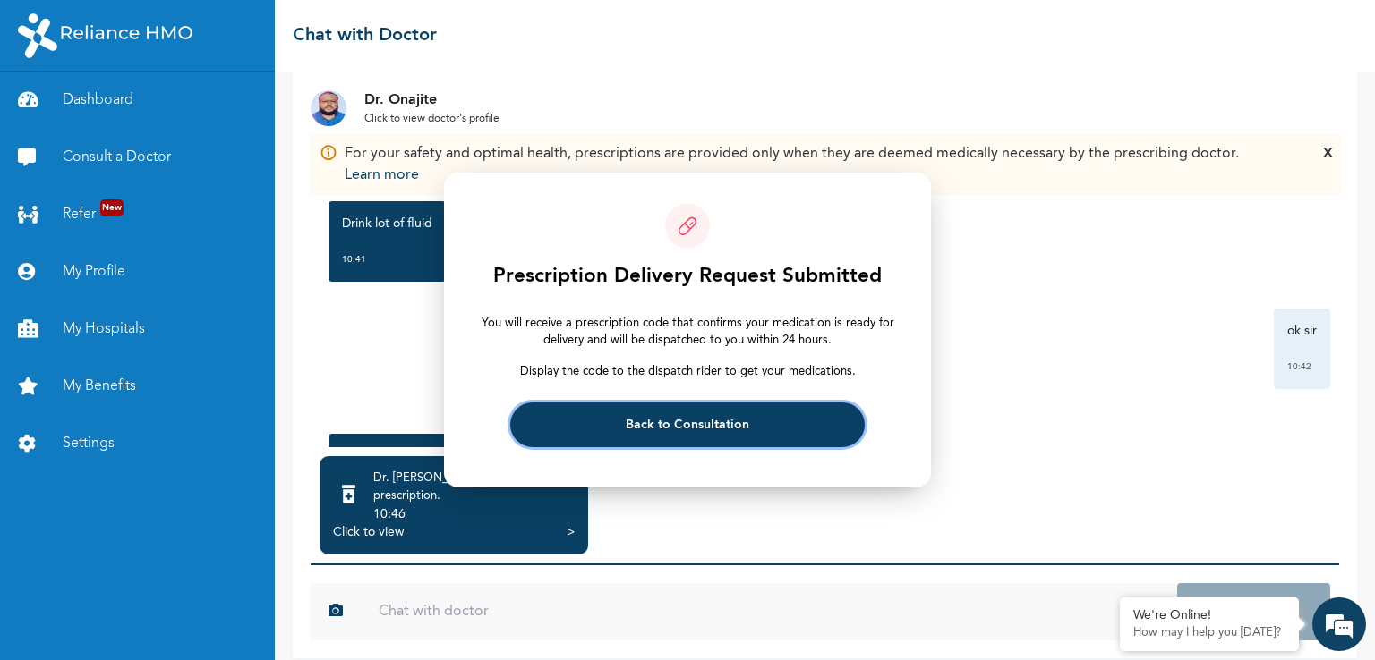
click at [718, 420] on span "Back to Consultation" at bounding box center [687, 426] width 123 height 12
